Goal: Task Accomplishment & Management: Manage account settings

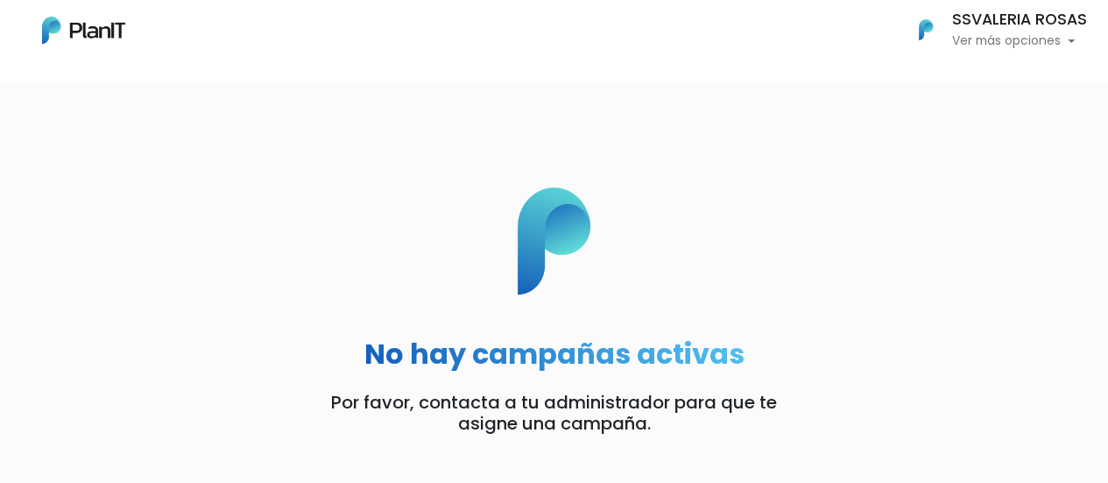
click at [1023, 47] on p "Ver más opciones" at bounding box center [1019, 41] width 135 height 12
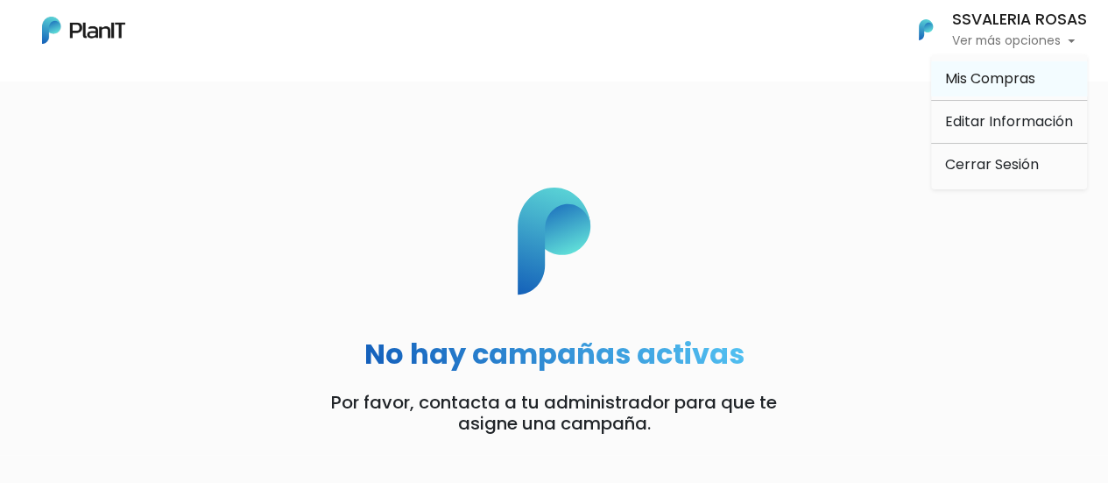
click at [985, 74] on span "Mis Compras" at bounding box center [990, 78] width 90 height 20
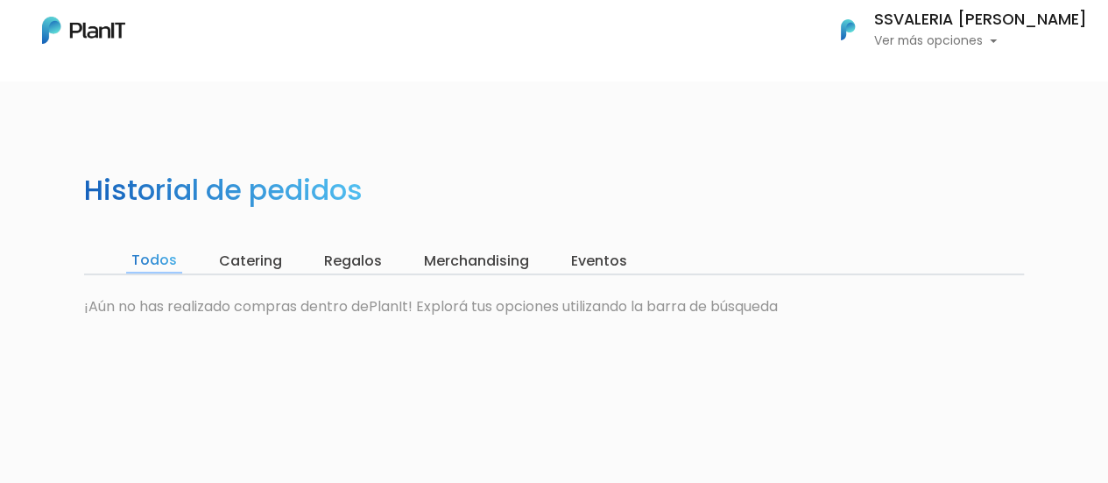
click at [362, 263] on input "Regalos" at bounding box center [353, 261] width 68 height 25
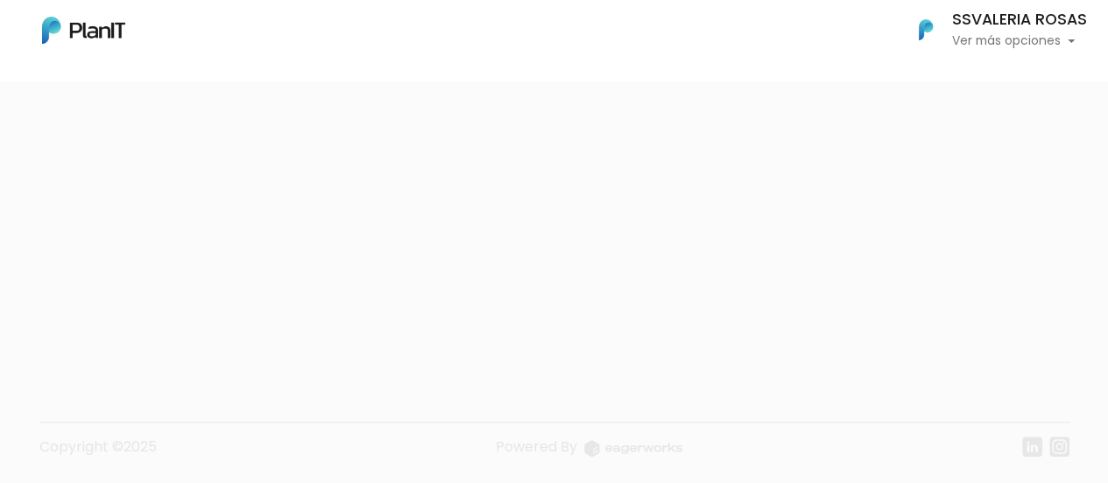
scroll to position [279, 0]
click at [1027, 40] on p "Ver más opciones" at bounding box center [1019, 41] width 135 height 12
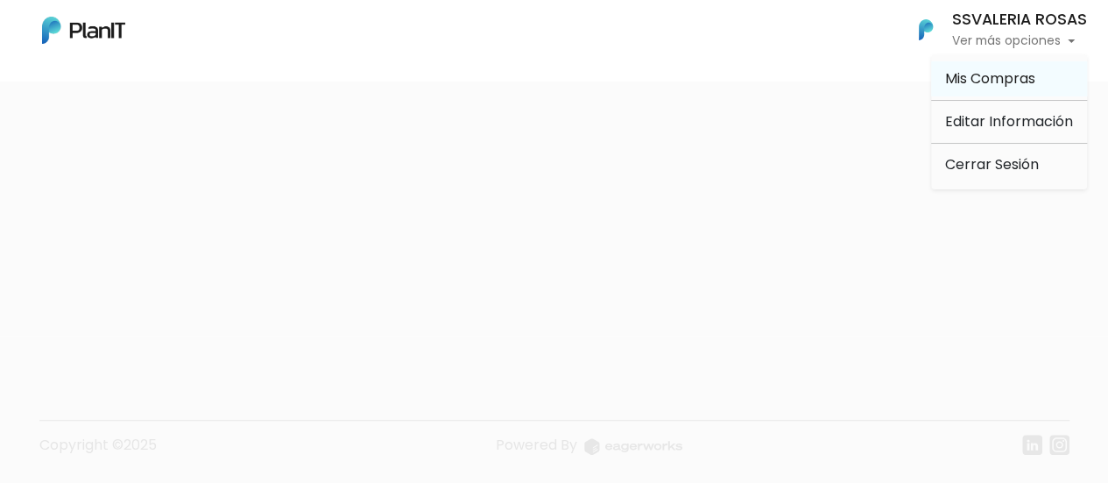
click at [1011, 76] on span "Mis Compras" at bounding box center [990, 78] width 90 height 20
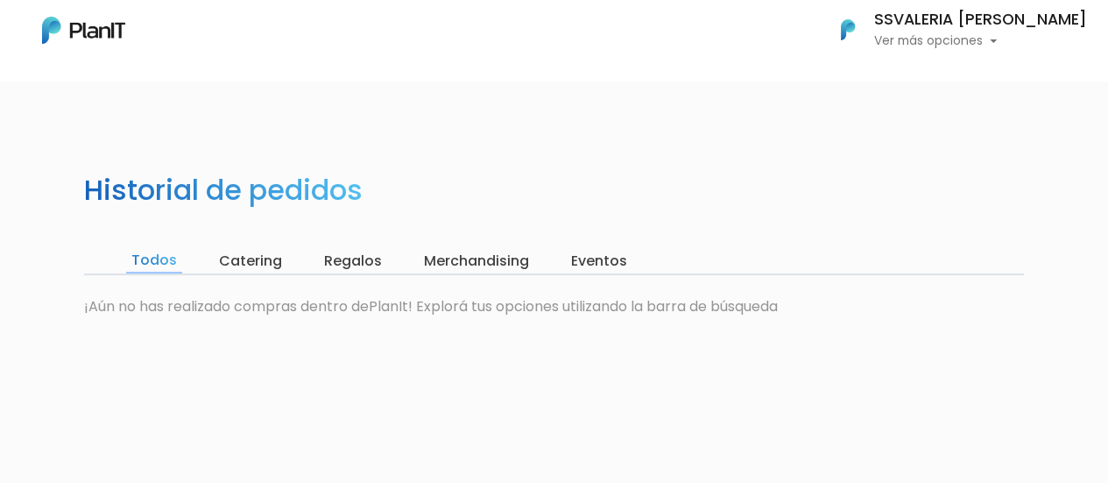
click at [340, 260] on input "Regalos" at bounding box center [353, 261] width 68 height 25
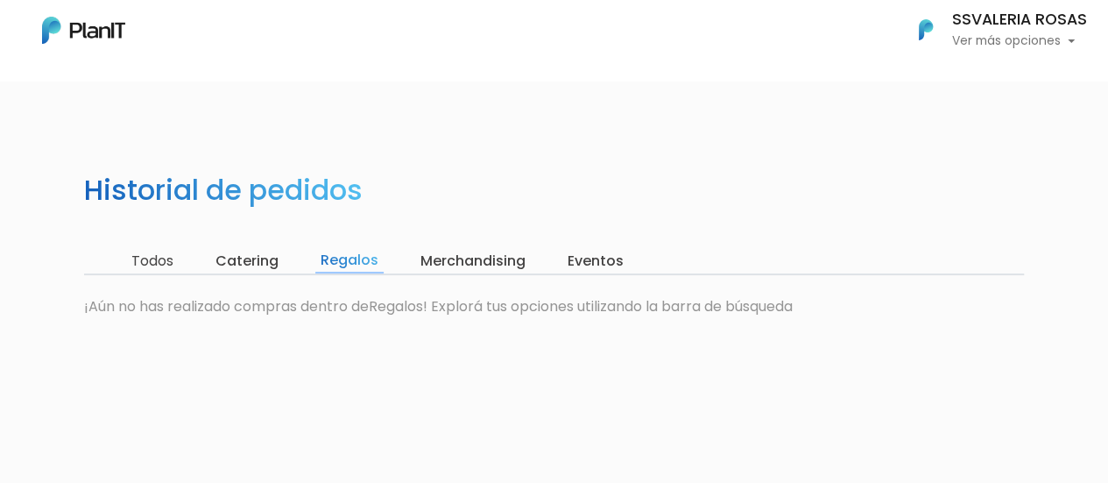
click at [595, 260] on input "Eventos" at bounding box center [595, 261] width 67 height 25
click at [150, 265] on input "Todos" at bounding box center [152, 261] width 53 height 25
